Goal: Transaction & Acquisition: Obtain resource

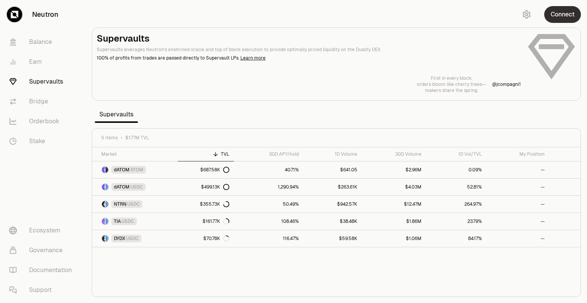
click at [565, 19] on button "Connect" at bounding box center [562, 14] width 37 height 17
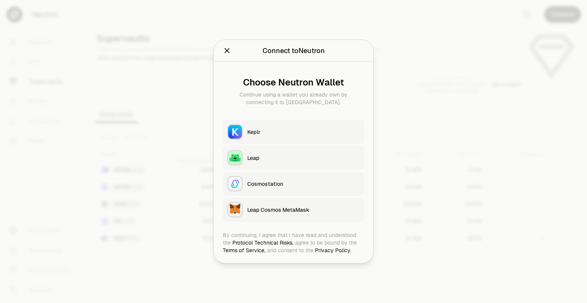
click at [258, 135] on div "Keplr" at bounding box center [303, 132] width 112 height 8
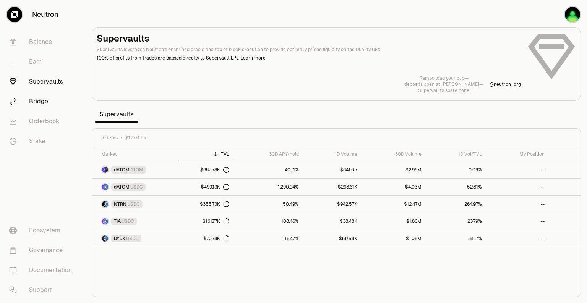
click at [50, 106] on link "Bridge" at bounding box center [42, 102] width 79 height 20
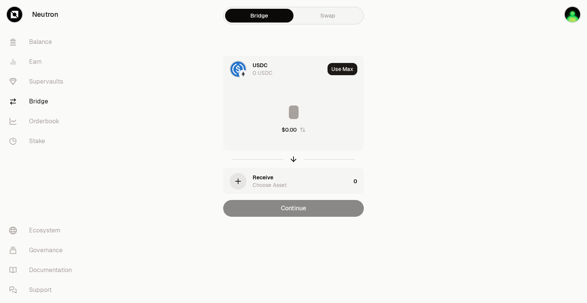
click at [250, 181] on div "Receive Choose Asset" at bounding box center [287, 182] width 127 height 26
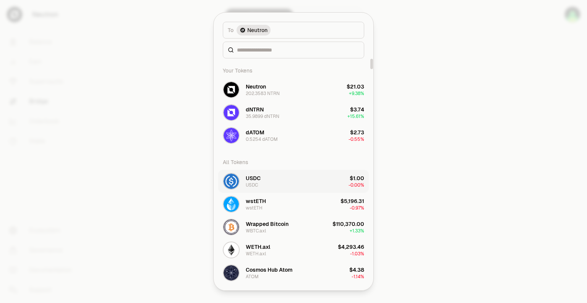
click at [256, 180] on div "USDC" at bounding box center [253, 179] width 15 height 8
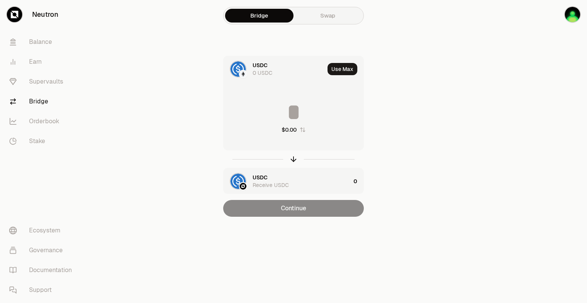
click at [245, 73] on img at bounding box center [243, 74] width 7 height 7
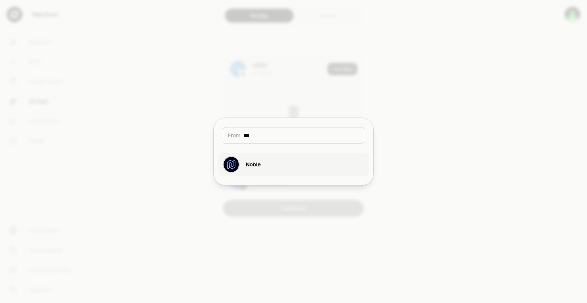
type input "***"
click at [260, 164] on div "Noble" at bounding box center [253, 165] width 15 height 8
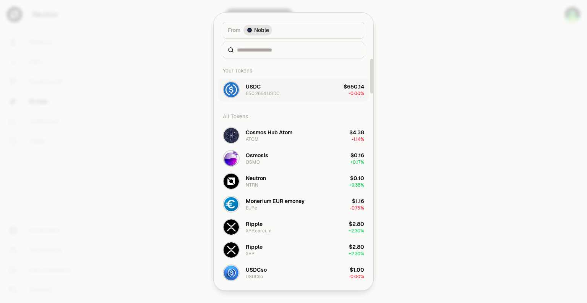
click at [274, 91] on div "650.2664 USDC" at bounding box center [263, 94] width 34 height 6
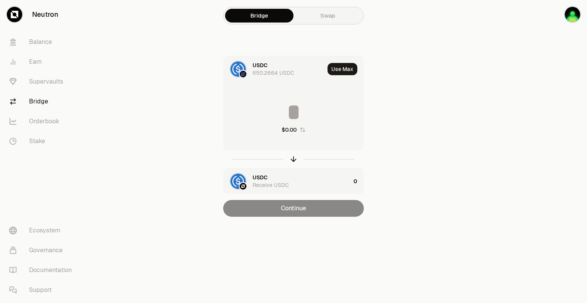
click at [298, 113] on input at bounding box center [294, 112] width 140 height 23
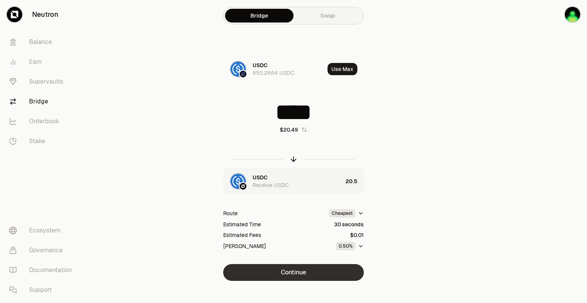
type input "****"
click at [292, 274] on button "Continue" at bounding box center [293, 272] width 141 height 17
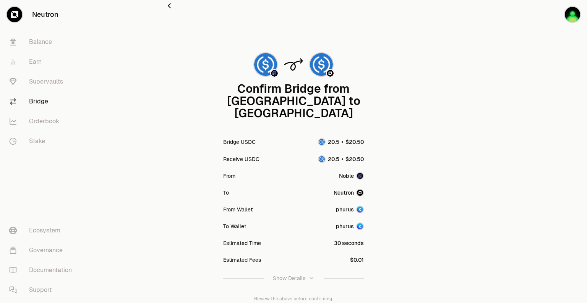
scroll to position [55, 0]
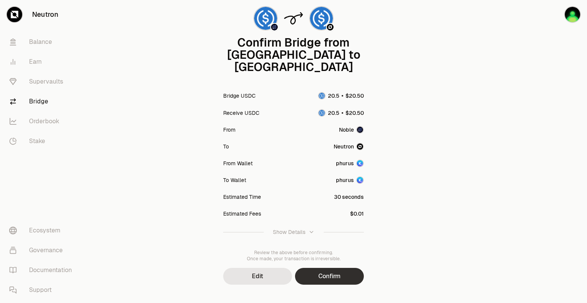
click at [332, 268] on button "Confirm" at bounding box center [329, 276] width 69 height 17
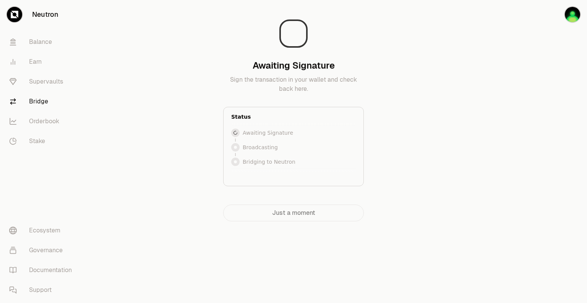
scroll to position [0, 0]
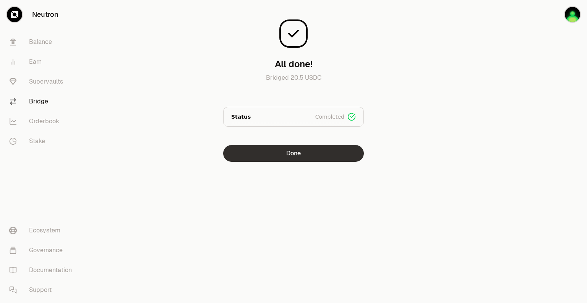
click at [283, 156] on button "Done" at bounding box center [293, 153] width 141 height 17
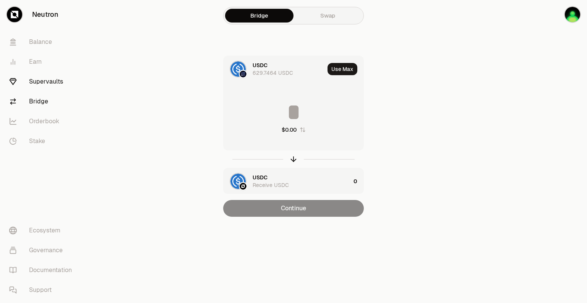
click at [40, 84] on link "Supervaults" at bounding box center [42, 82] width 79 height 20
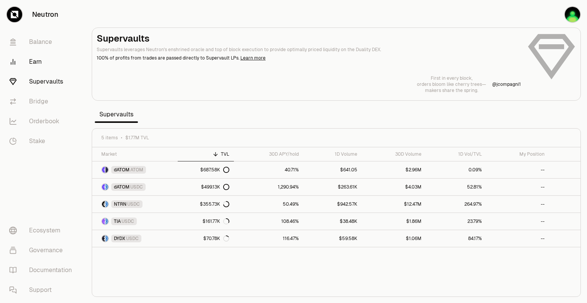
click at [37, 62] on link "Earn" at bounding box center [42, 62] width 79 height 20
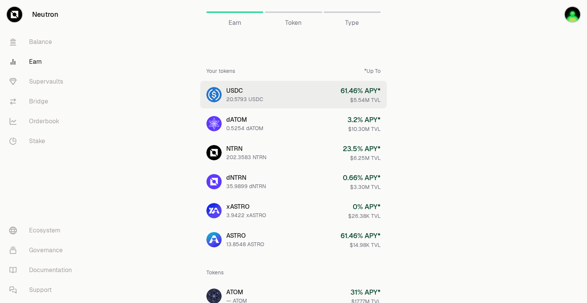
click at [224, 96] on link "USDC 20.5793 USDC 61.46 % APY* $5.54M TVL" at bounding box center [293, 95] width 186 height 28
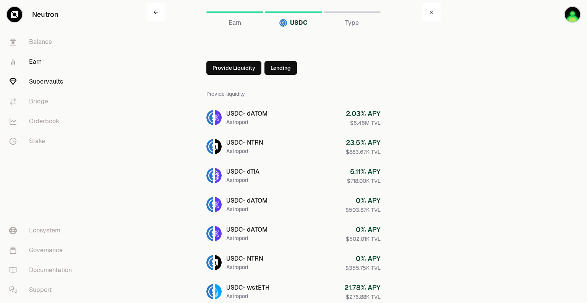
click at [39, 82] on link "Supervaults" at bounding box center [42, 82] width 79 height 20
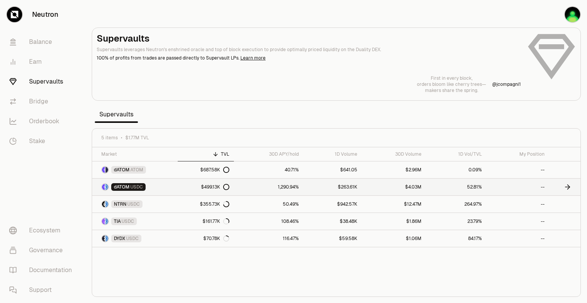
click at [128, 186] on span "dATOM" at bounding box center [122, 187] width 16 height 6
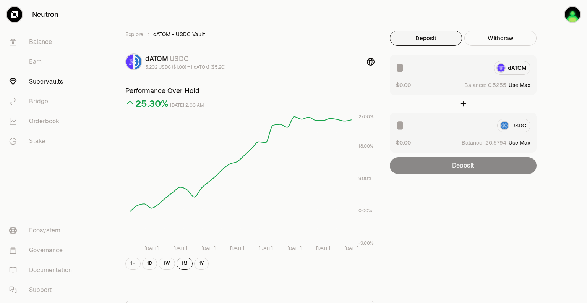
click at [527, 85] on button "Use Max" at bounding box center [520, 85] width 22 height 8
type input "********"
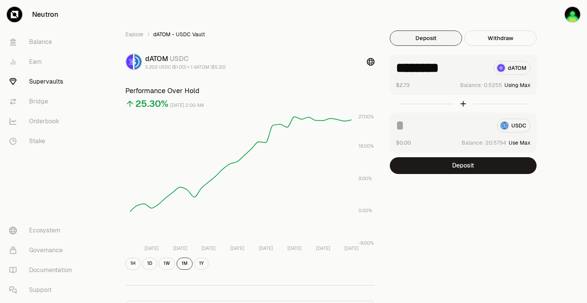
click at [402, 130] on input at bounding box center [443, 126] width 95 height 14
drag, startPoint x: 424, startPoint y: 127, endPoint x: 410, endPoint y: 127, distance: 14.1
click at [410, 127] on input "****" at bounding box center [443, 126] width 95 height 14
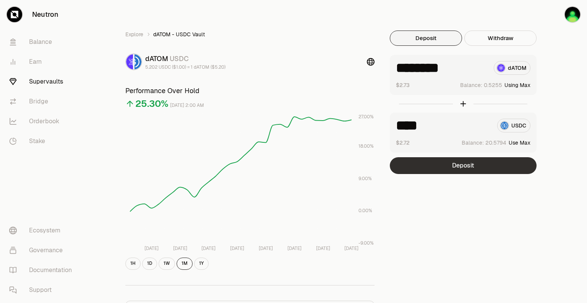
type input "****"
click at [476, 165] on button "Deposit" at bounding box center [463, 165] width 147 height 17
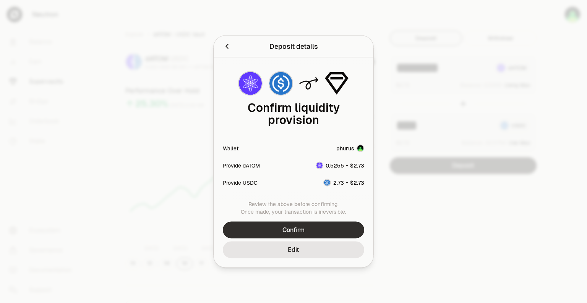
click at [297, 228] on button "Confirm" at bounding box center [293, 230] width 141 height 17
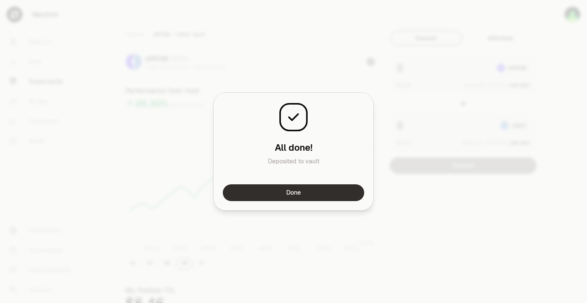
click at [304, 193] on button "Done" at bounding box center [293, 193] width 141 height 17
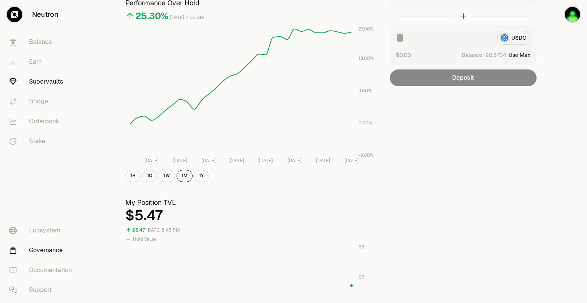
scroll to position [110, 0]
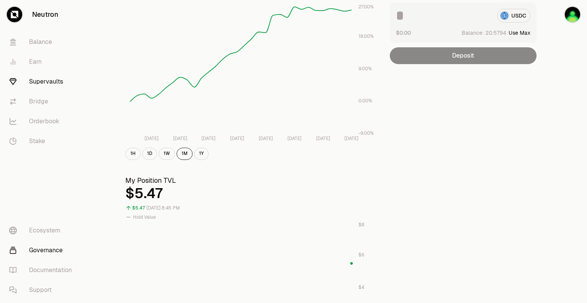
click at [56, 251] on link "Governance" at bounding box center [42, 251] width 79 height 20
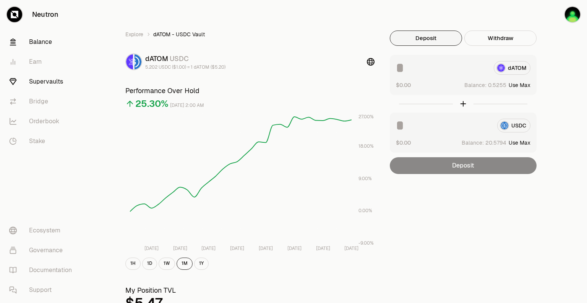
click at [47, 44] on link "Balance" at bounding box center [42, 42] width 79 height 20
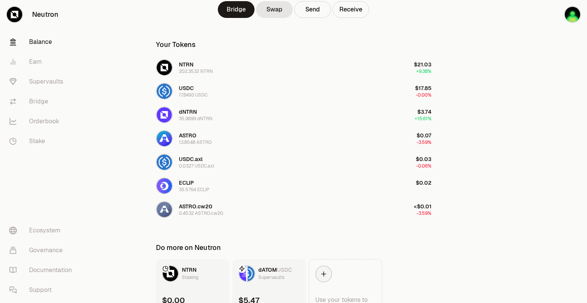
scroll to position [159, 0]
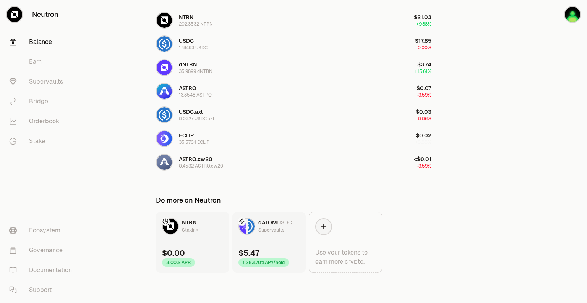
click at [286, 243] on link "dATOM USDC Supervaults $5.47 1,283.70% APY/hold" at bounding box center [268, 242] width 73 height 61
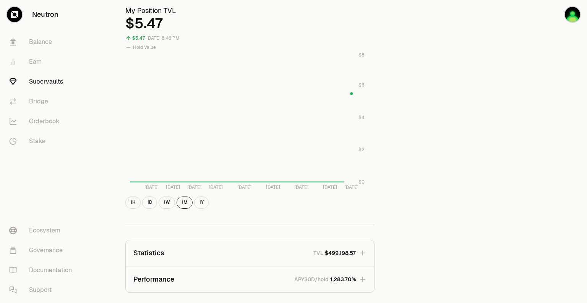
scroll to position [385, 0]
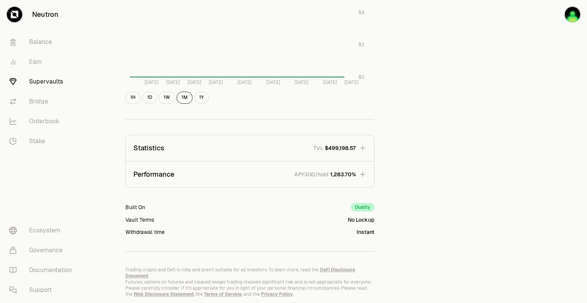
drag, startPoint x: 291, startPoint y: 175, endPoint x: 345, endPoint y: 181, distance: 54.6
click at [334, 179] on button "Performance APY30D/hold 1,283.70%" at bounding box center [250, 175] width 248 height 26
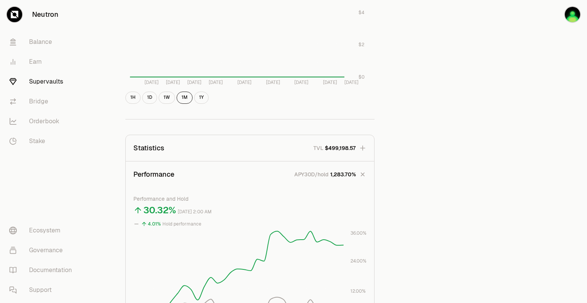
drag, startPoint x: 301, startPoint y: 173, endPoint x: 360, endPoint y: 174, distance: 59.2
click at [353, 175] on span "APY30D/hold 1,283.70%" at bounding box center [322, 175] width 68 height 8
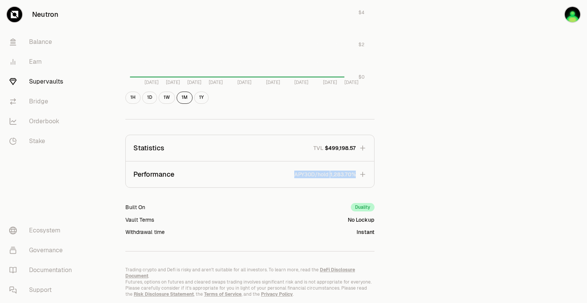
drag, startPoint x: 378, startPoint y: 173, endPoint x: 337, endPoint y: 181, distance: 42.5
copy div "APY30D/hold 1,283.70%"
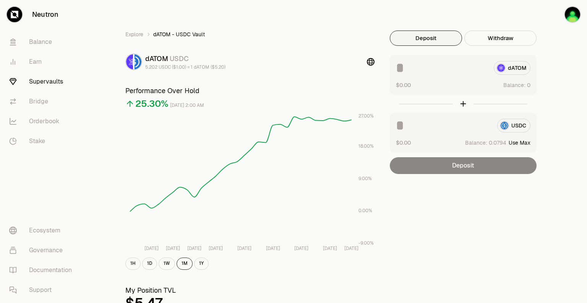
scroll to position [0, 0]
click at [133, 32] on link "Explore" at bounding box center [134, 35] width 18 height 8
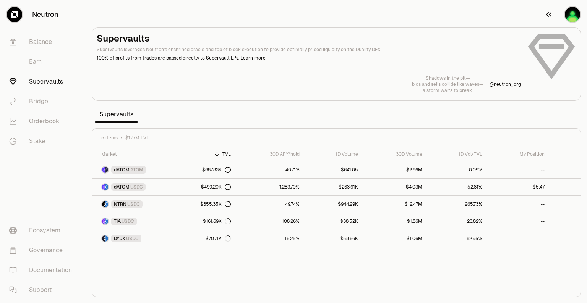
click at [576, 18] on img "button" at bounding box center [572, 14] width 15 height 15
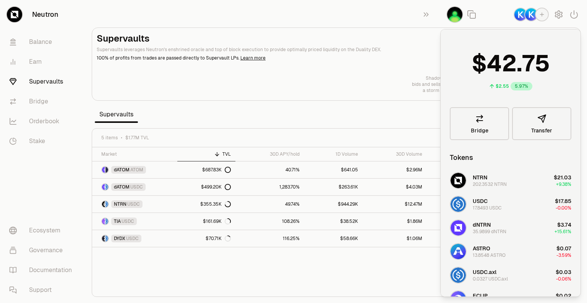
click at [454, 13] on img "button" at bounding box center [454, 14] width 15 height 15
click at [560, 14] on icon "button" at bounding box center [558, 14] width 9 height 9
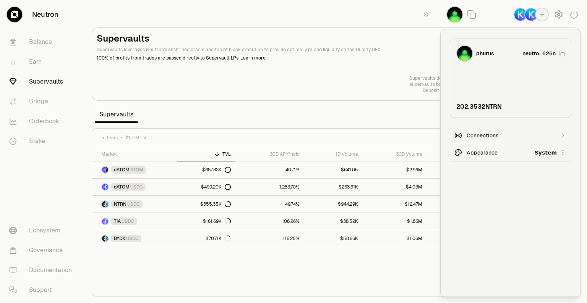
click at [392, 295] on div "Market TVL 30D APY/hold 1D Volume 30D Volume 1D Vol/TVL My Position dATOM ATOM …" at bounding box center [336, 223] width 488 height 150
